Goal: Task Accomplishment & Management: Manage account settings

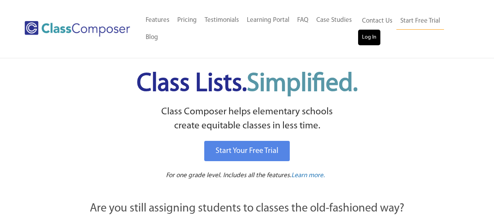
click at [369, 34] on link "Log In" at bounding box center [369, 38] width 22 height 16
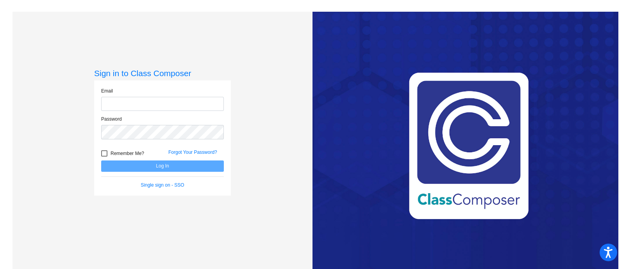
type input "[EMAIL_ADDRESS][DOMAIN_NAME]"
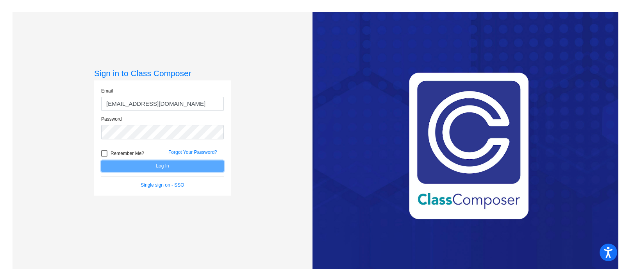
click at [188, 161] on button "Log In" at bounding box center [162, 166] width 123 height 11
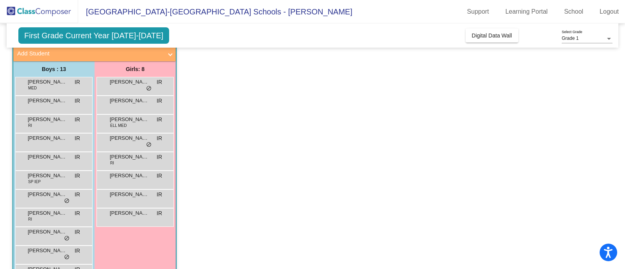
scroll to position [111, 0]
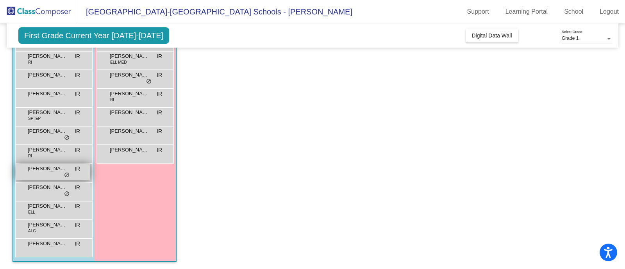
click at [43, 173] on div "[PERSON_NAME] IR lock do_not_disturb_alt" at bounding box center [53, 172] width 75 height 16
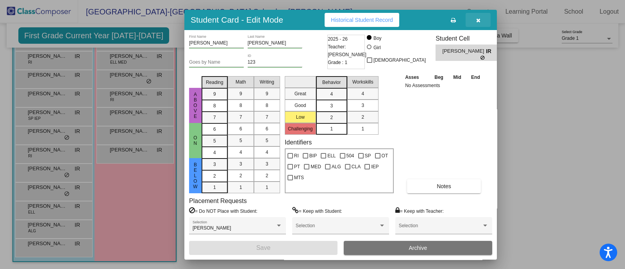
click at [481, 14] on button "button" at bounding box center [478, 20] width 25 height 14
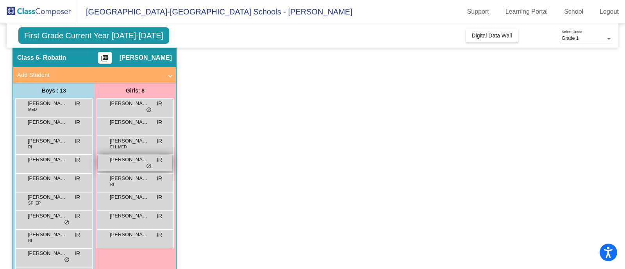
scroll to position [0, 0]
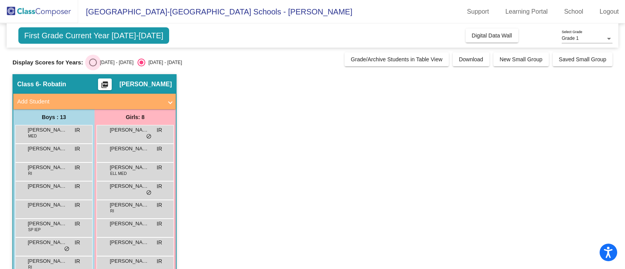
click at [98, 62] on div "[DATE] - [DATE]" at bounding box center [115, 62] width 37 height 7
click at [93, 66] on input "[DATE] - [DATE]" at bounding box center [93, 66] width 0 height 0
radio input "true"
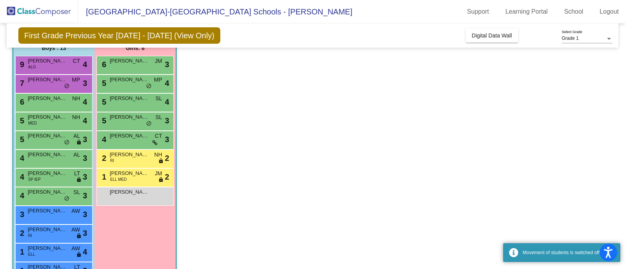
scroll to position [111, 0]
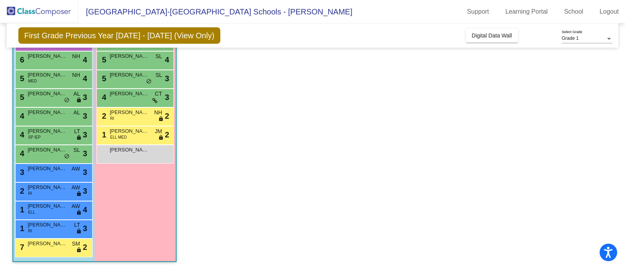
click at [146, 160] on div "[PERSON_NAME] lock do_not_disturb_alt" at bounding box center [135, 153] width 75 height 16
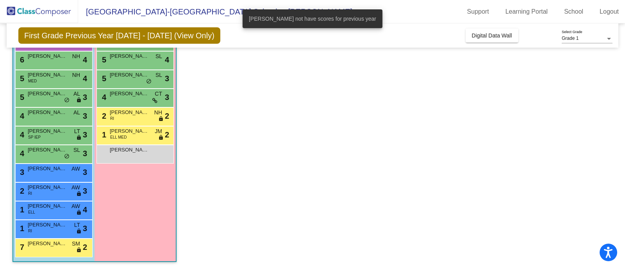
click at [333, 159] on app-classroom "Class 6 - Robatin picture_as_pdf [PERSON_NAME] Add Student First Name Last Name…" at bounding box center [313, 116] width 600 height 307
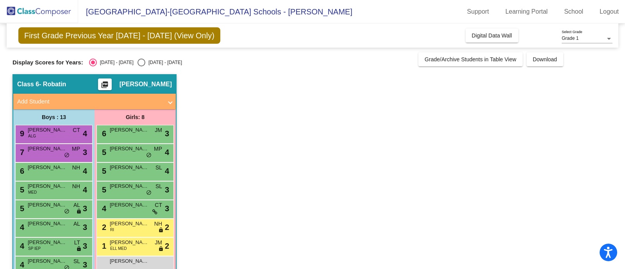
click at [138, 60] on div "Select an option" at bounding box center [142, 63] width 8 height 8
click at [141, 66] on input "[DATE] - [DATE]" at bounding box center [141, 66] width 0 height 0
radio input "true"
